Goal: Find specific page/section: Find specific page/section

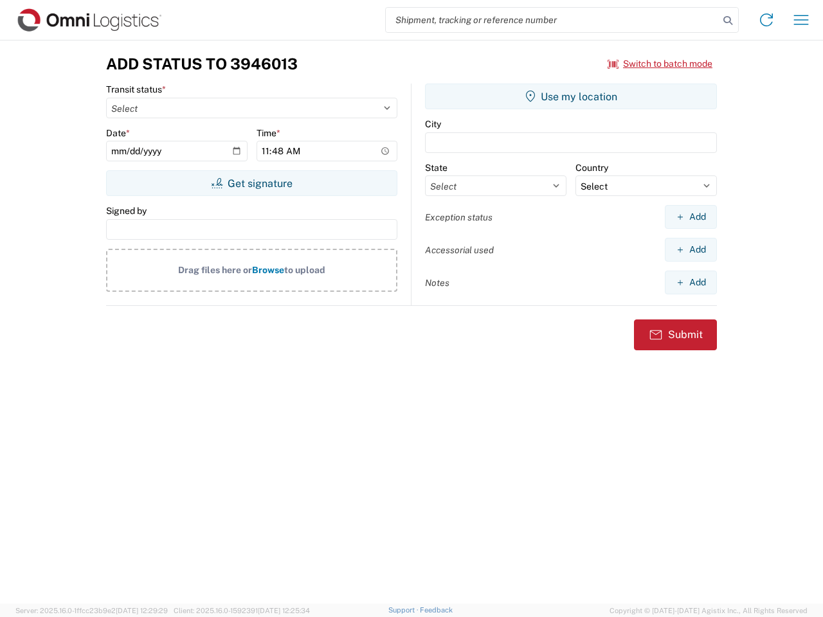
click at [552, 20] on input "search" at bounding box center [552, 20] width 333 height 24
click at [727, 21] on icon at bounding box center [727, 21] width 18 height 18
click at [766, 20] on icon at bounding box center [766, 20] width 21 height 21
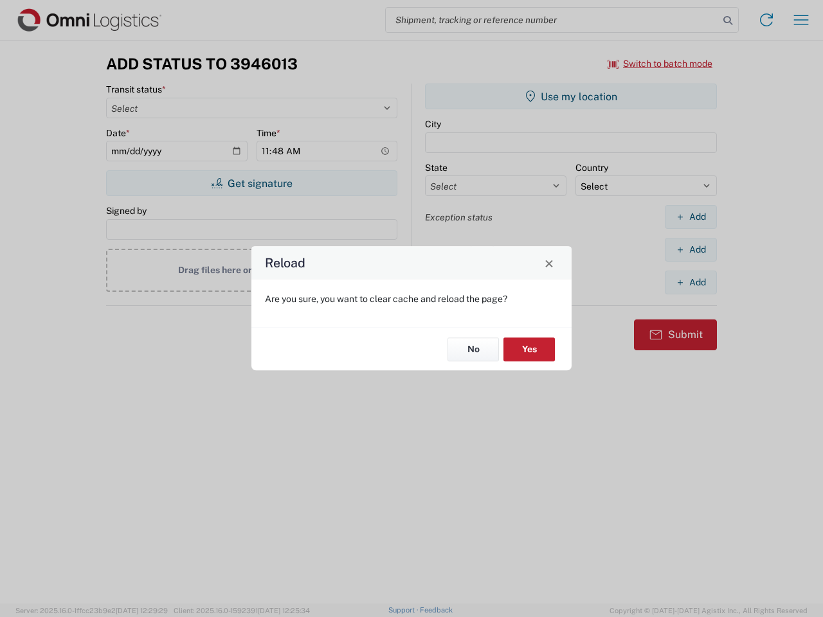
click at [801, 20] on div "Reload Are you sure, you want to clear cache and reload the page? No Yes" at bounding box center [411, 308] width 823 height 617
click at [660, 64] on div "Reload Are you sure, you want to clear cache and reload the page? No Yes" at bounding box center [411, 308] width 823 height 617
click at [251, 183] on div "Reload Are you sure, you want to clear cache and reload the page? No Yes" at bounding box center [411, 308] width 823 height 617
click at [571, 96] on div "Reload Are you sure, you want to clear cache and reload the page? No Yes" at bounding box center [411, 308] width 823 height 617
click at [690, 217] on div "Reload Are you sure, you want to clear cache and reload the page? No Yes" at bounding box center [411, 308] width 823 height 617
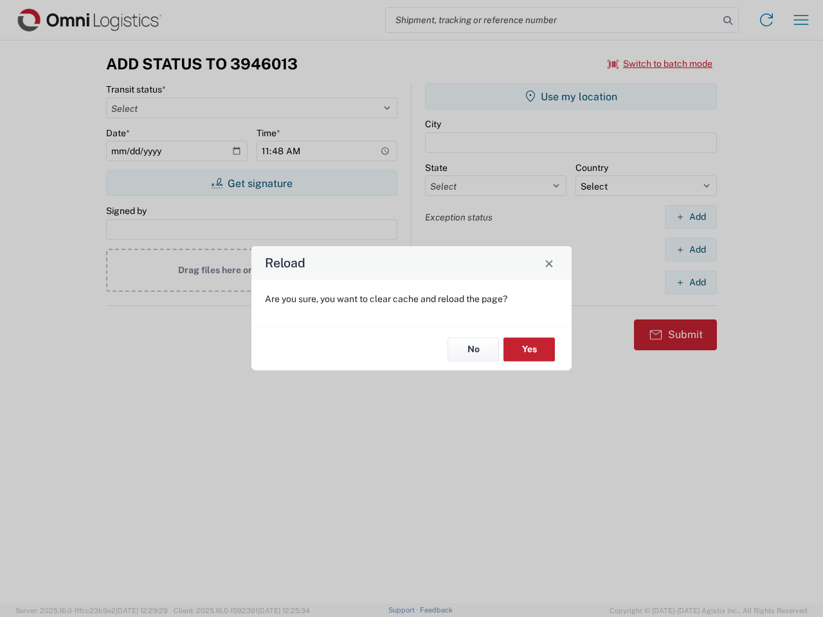
click at [690, 249] on div "Reload Are you sure, you want to clear cache and reload the page? No Yes" at bounding box center [411, 308] width 823 height 617
click at [690, 282] on div "Reload Are you sure, you want to clear cache and reload the page? No Yes" at bounding box center [411, 308] width 823 height 617
